Goal: Information Seeking & Learning: Learn about a topic

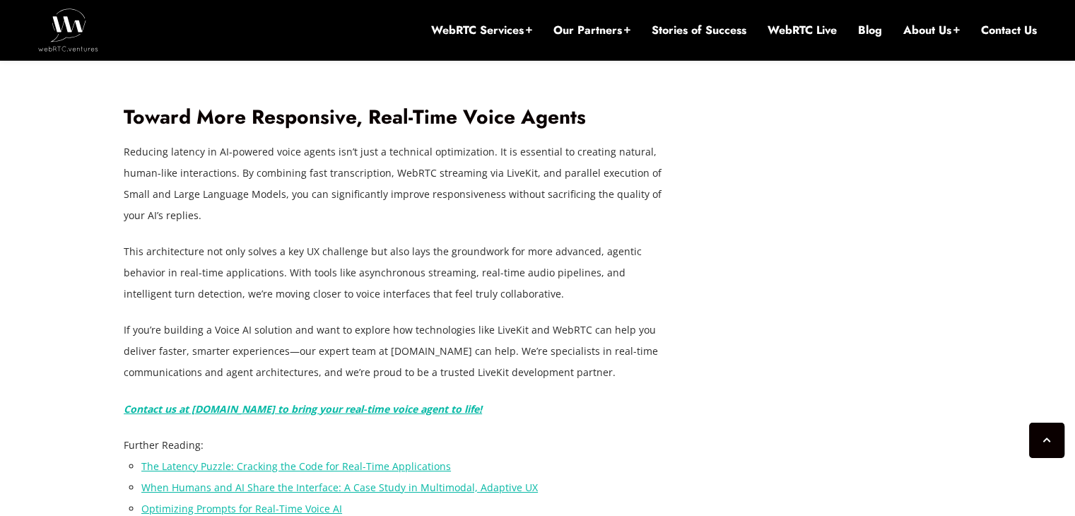
scroll to position [5095, 0]
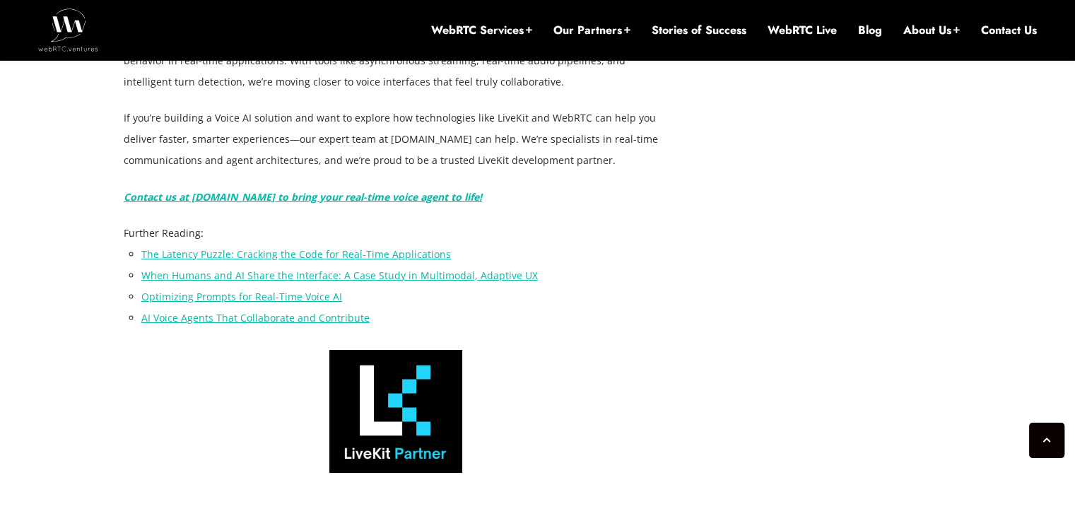
click at [291, 261] on link "The Latency Puzzle: Cracking the Code for Real-Time Applications" at bounding box center [296, 253] width 310 height 13
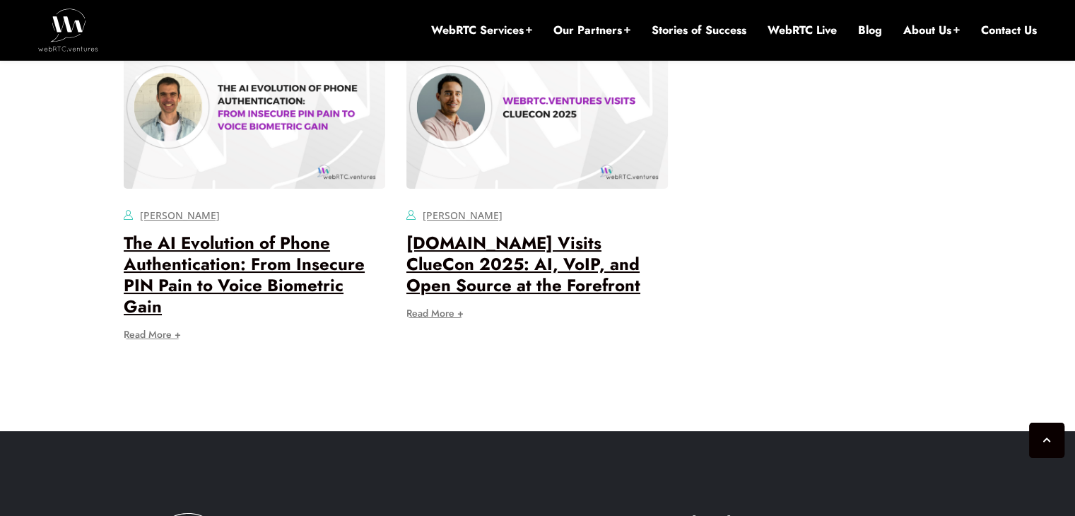
scroll to position [5436, 0]
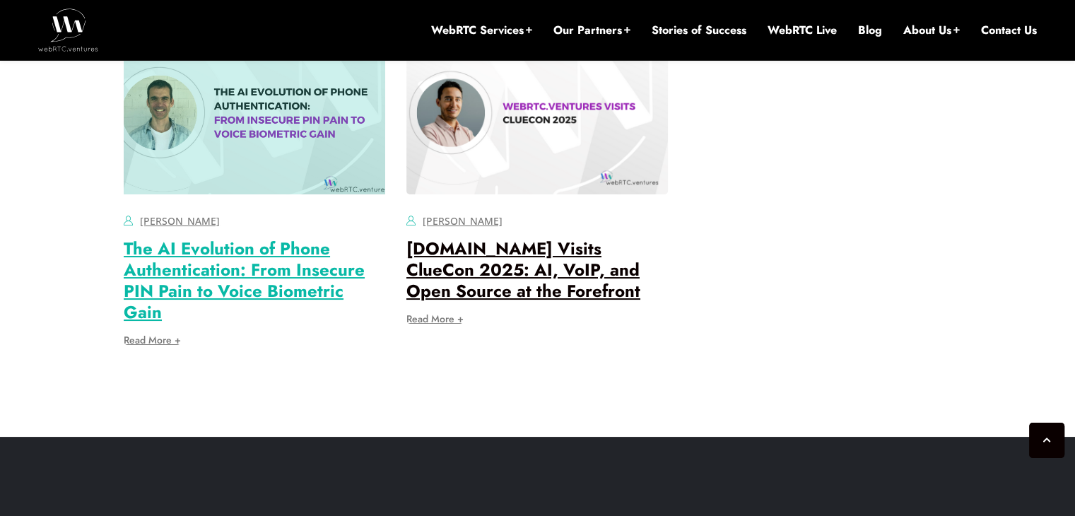
click at [286, 236] on link "The AI Evolution of Phone Authentication: From Insecure PIN Pain to Voice Biome…" at bounding box center [244, 280] width 241 height 88
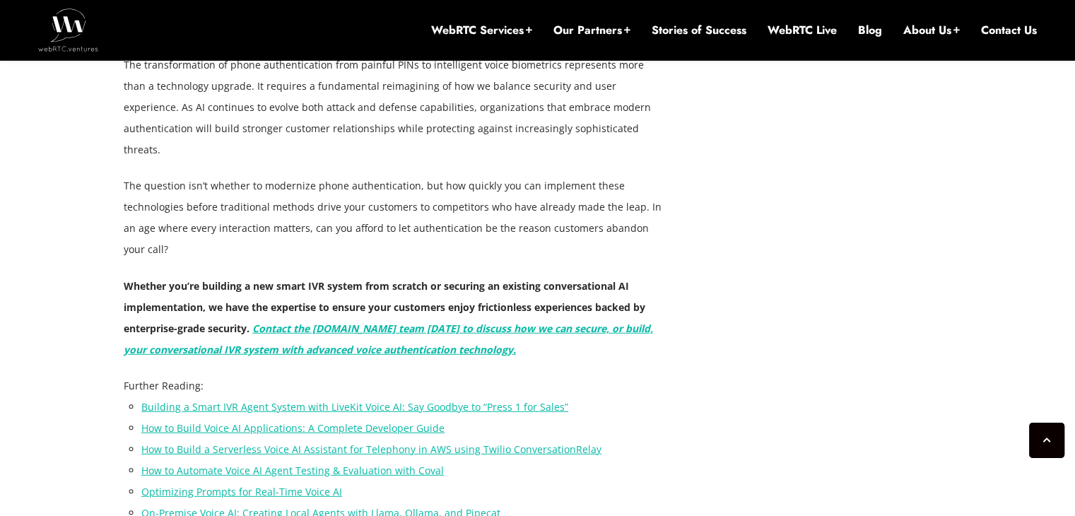
scroll to position [3932, 0]
click at [269, 486] on link "Optimizing Prompts for Real-Time Voice AI" at bounding box center [241, 492] width 201 height 13
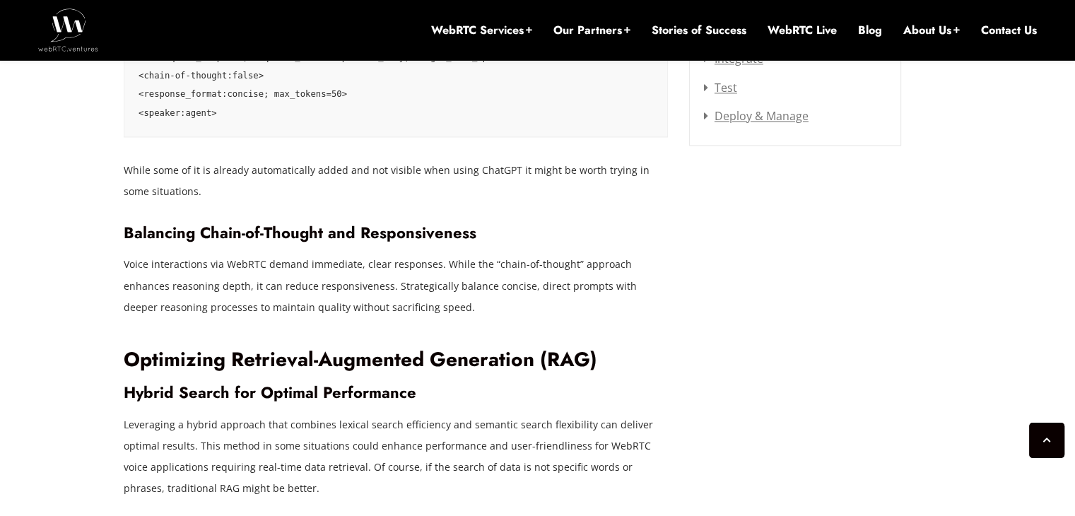
scroll to position [1993, 0]
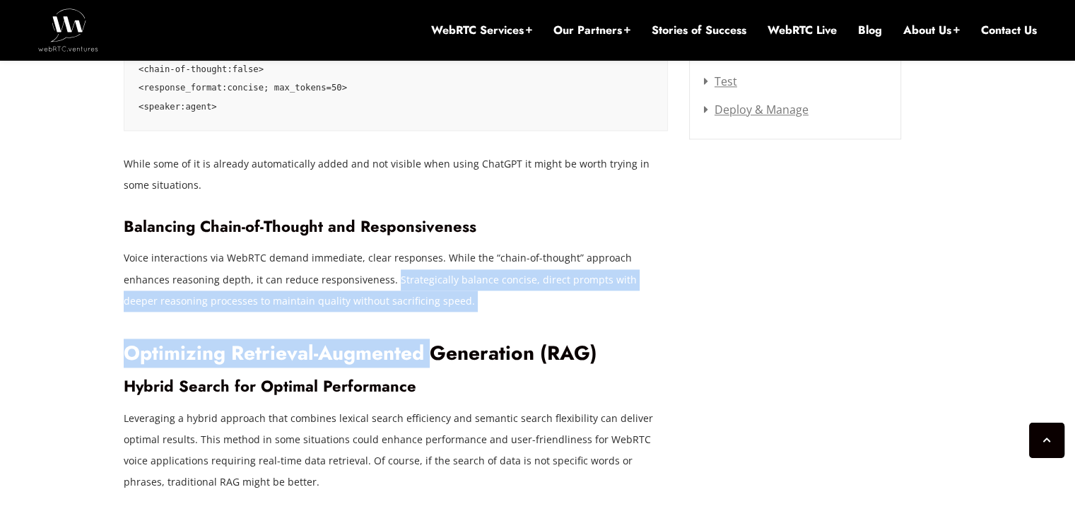
drag, startPoint x: 341, startPoint y: 258, endPoint x: 426, endPoint y: 292, distance: 91.3
click at [420, 281] on p "Voice interactions via WebRTC demand immediate, clear responses. While the “cha…" at bounding box center [396, 279] width 544 height 64
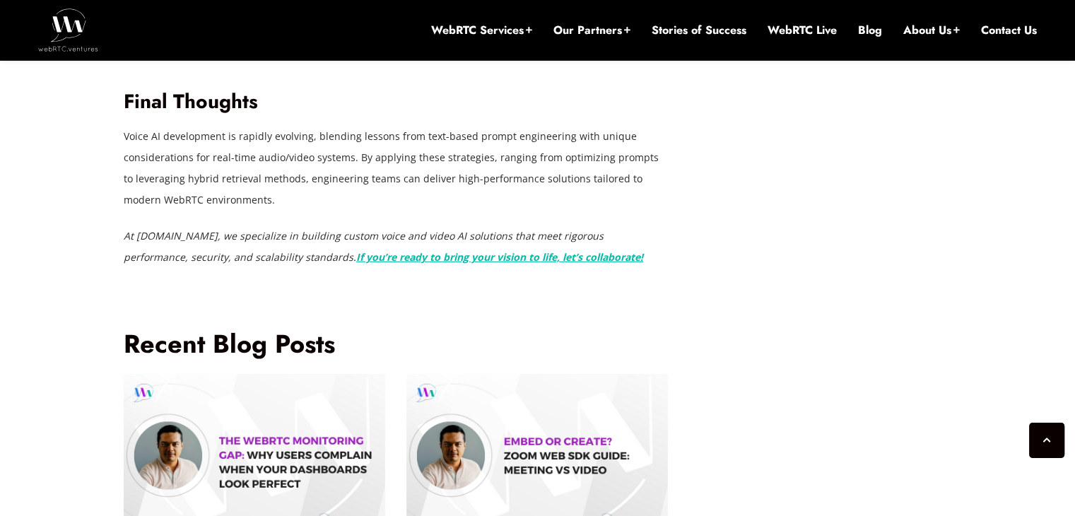
scroll to position [4891, 0]
